Goal: Navigation & Orientation: Find specific page/section

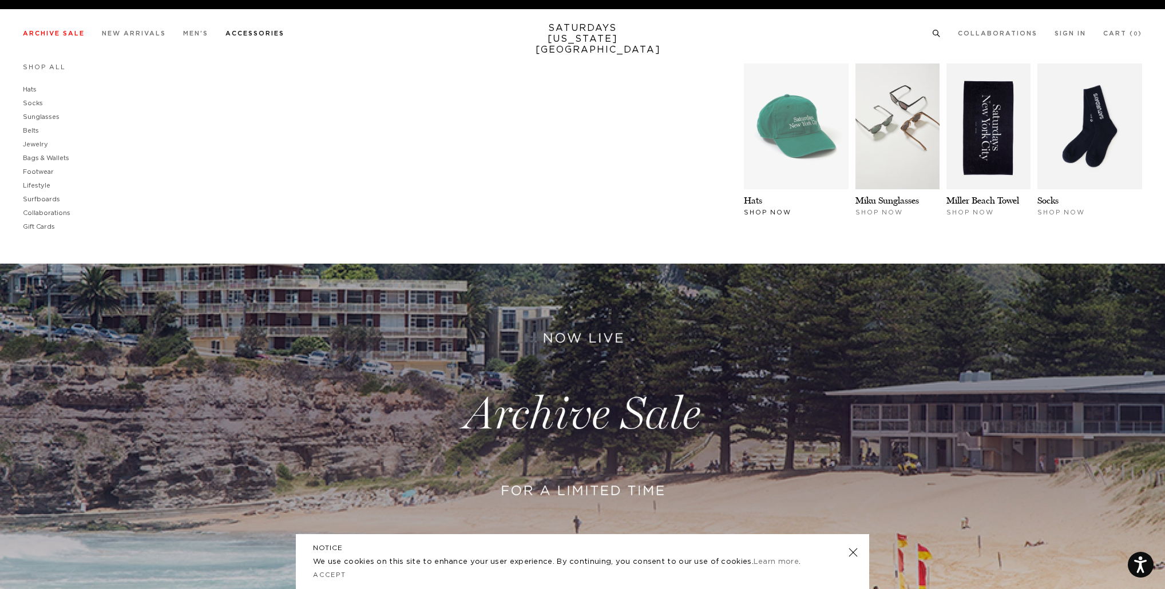
click at [781, 133] on img at bounding box center [796, 127] width 105 height 126
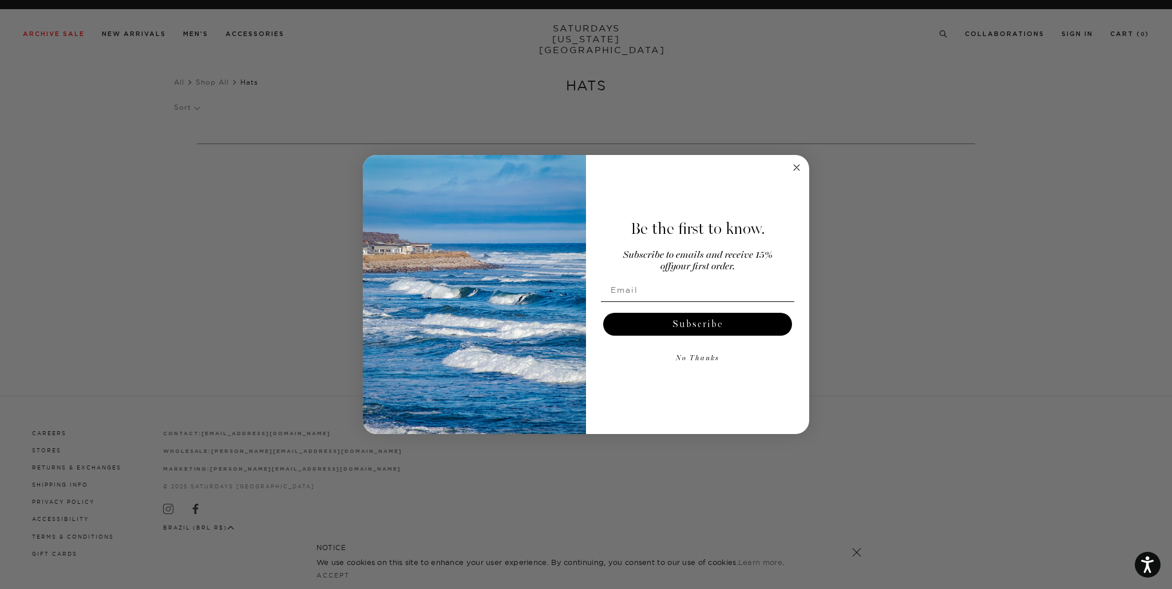
click at [799, 171] on circle "Close dialog" at bounding box center [796, 167] width 13 height 13
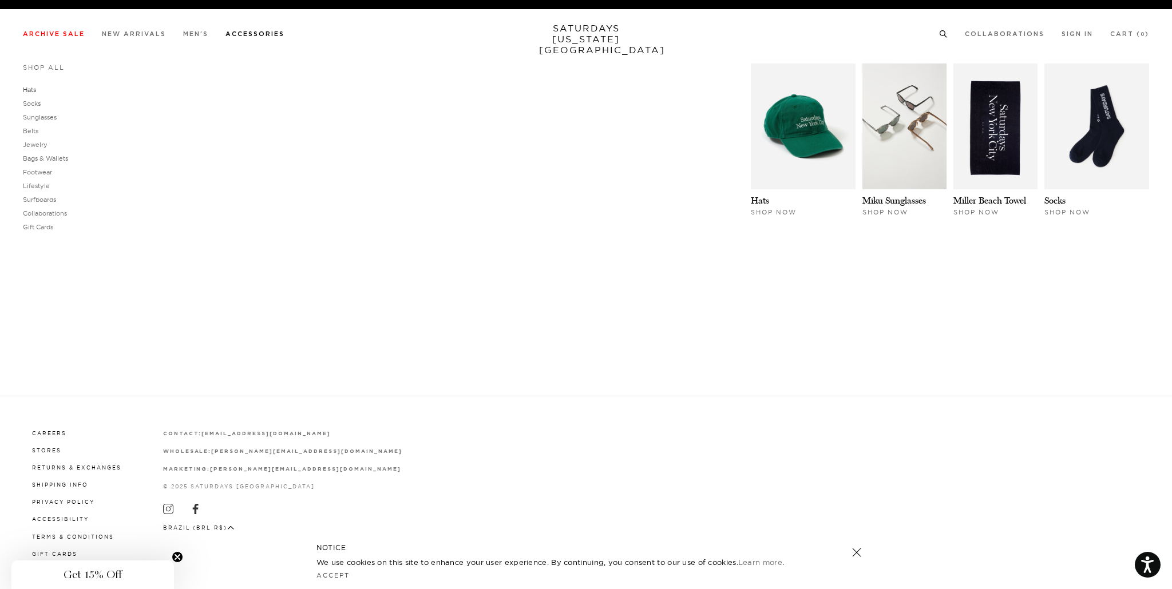
click at [32, 92] on link "Hats" at bounding box center [29, 90] width 13 height 8
click at [239, 31] on link "Accessories" at bounding box center [254, 34] width 59 height 6
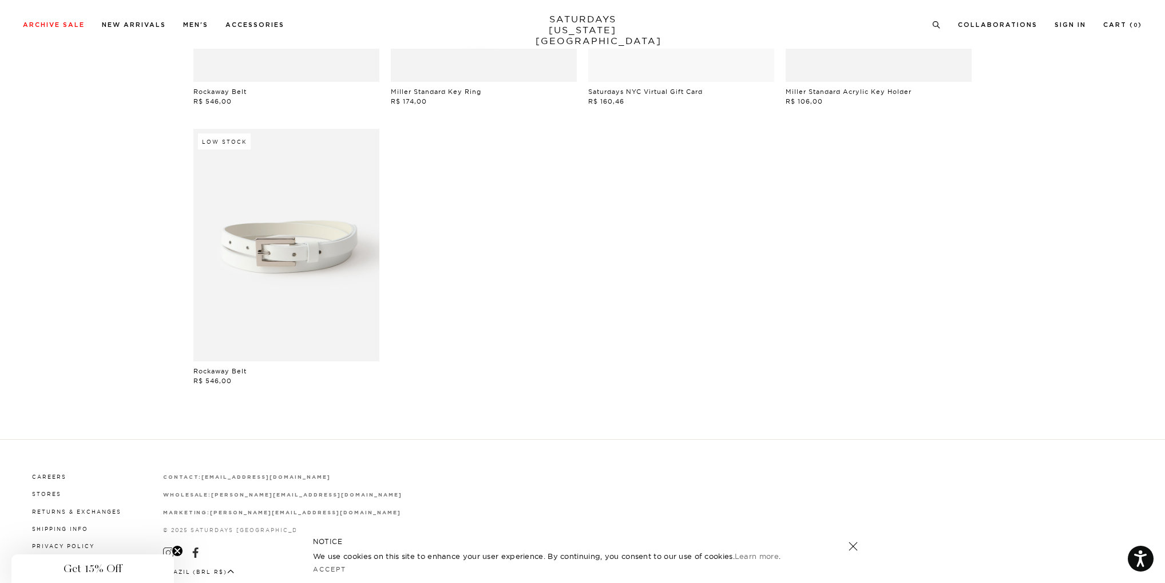
scroll to position [344, 0]
